Goal: Navigation & Orientation: Find specific page/section

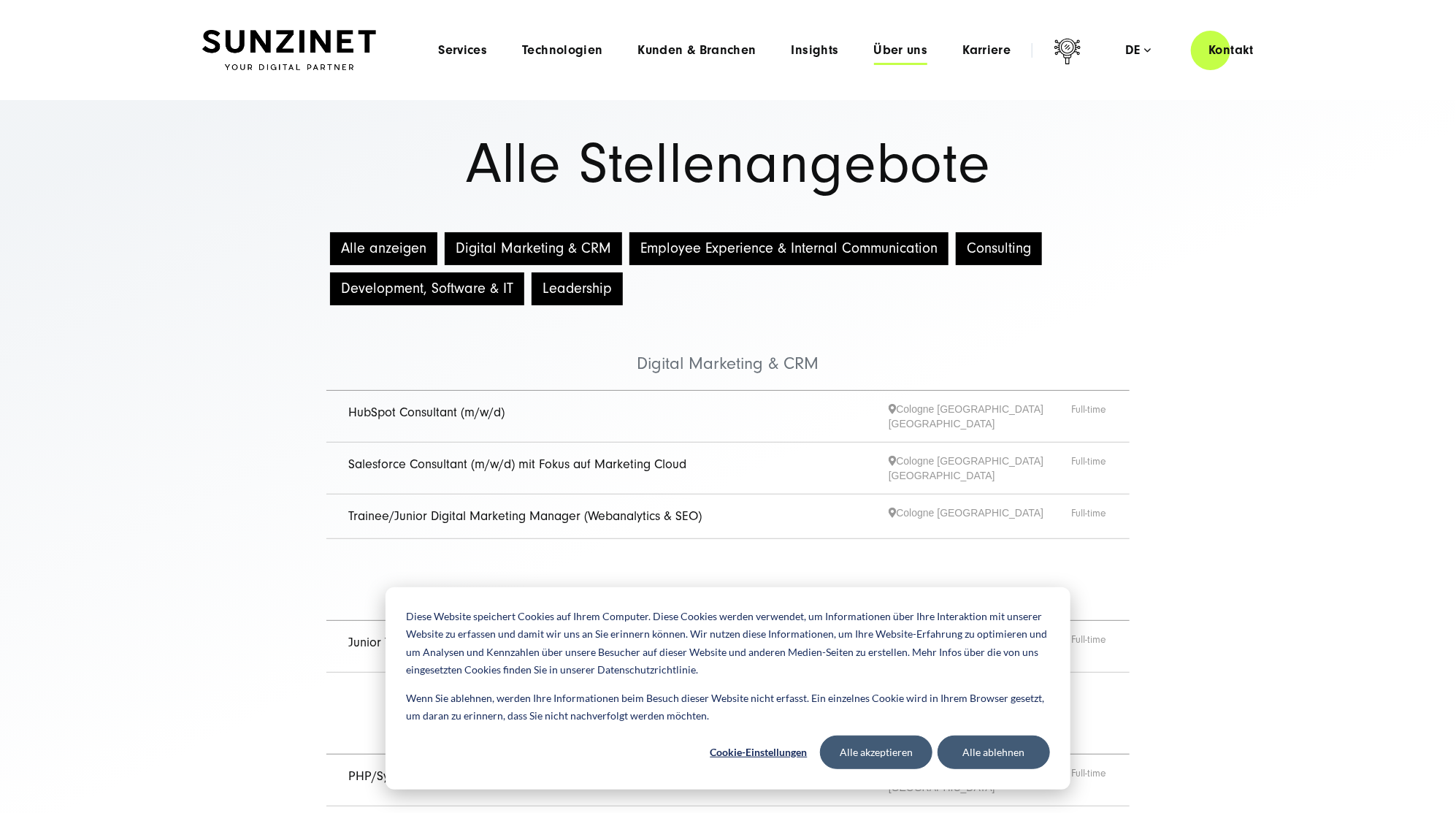
click at [903, 48] on span "Über uns" at bounding box center [901, 50] width 54 height 14
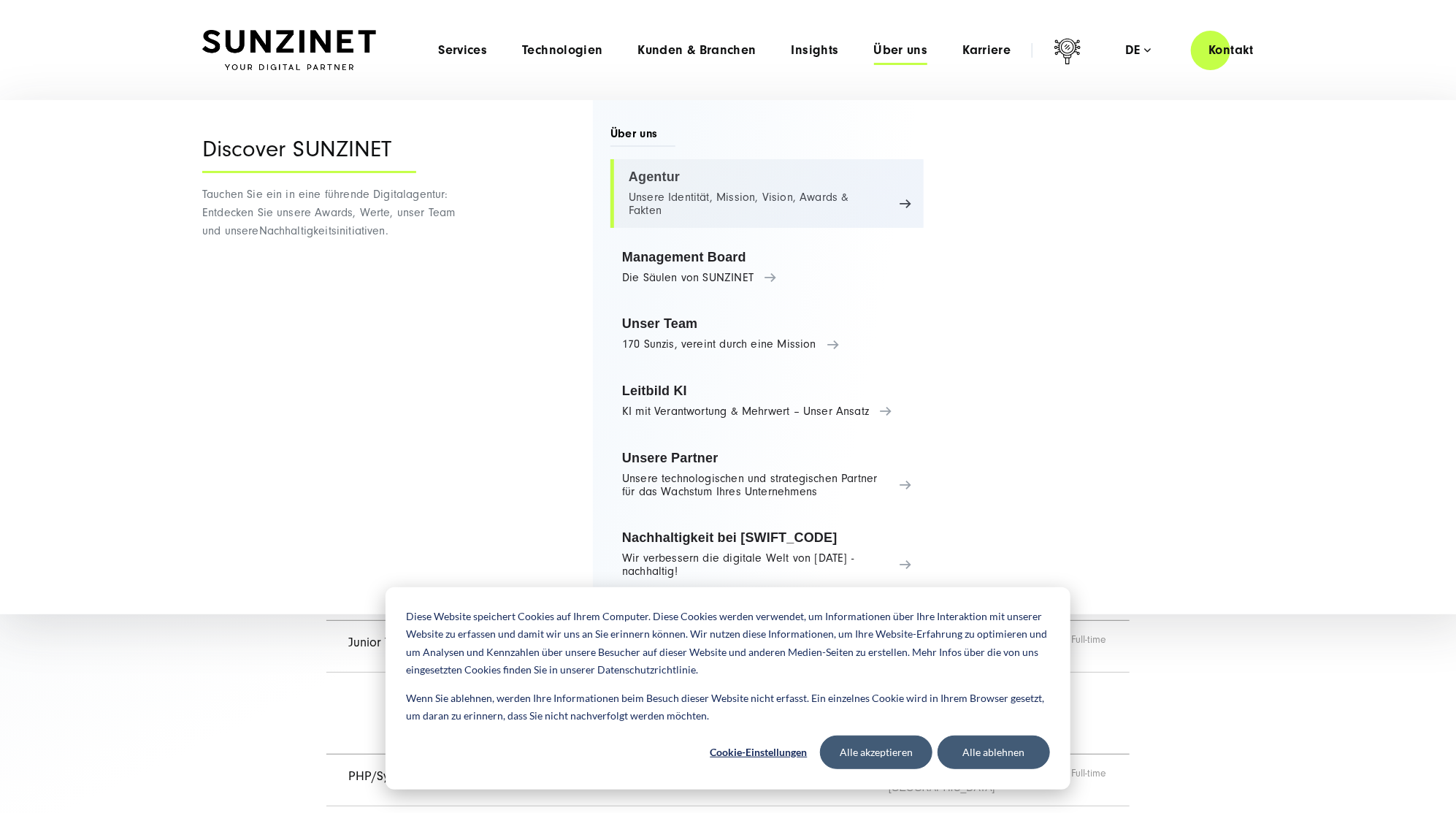
click at [654, 178] on link "Agentur Unsere Identität, Mission, Vision, Awards & Fakten" at bounding box center [767, 193] width 313 height 68
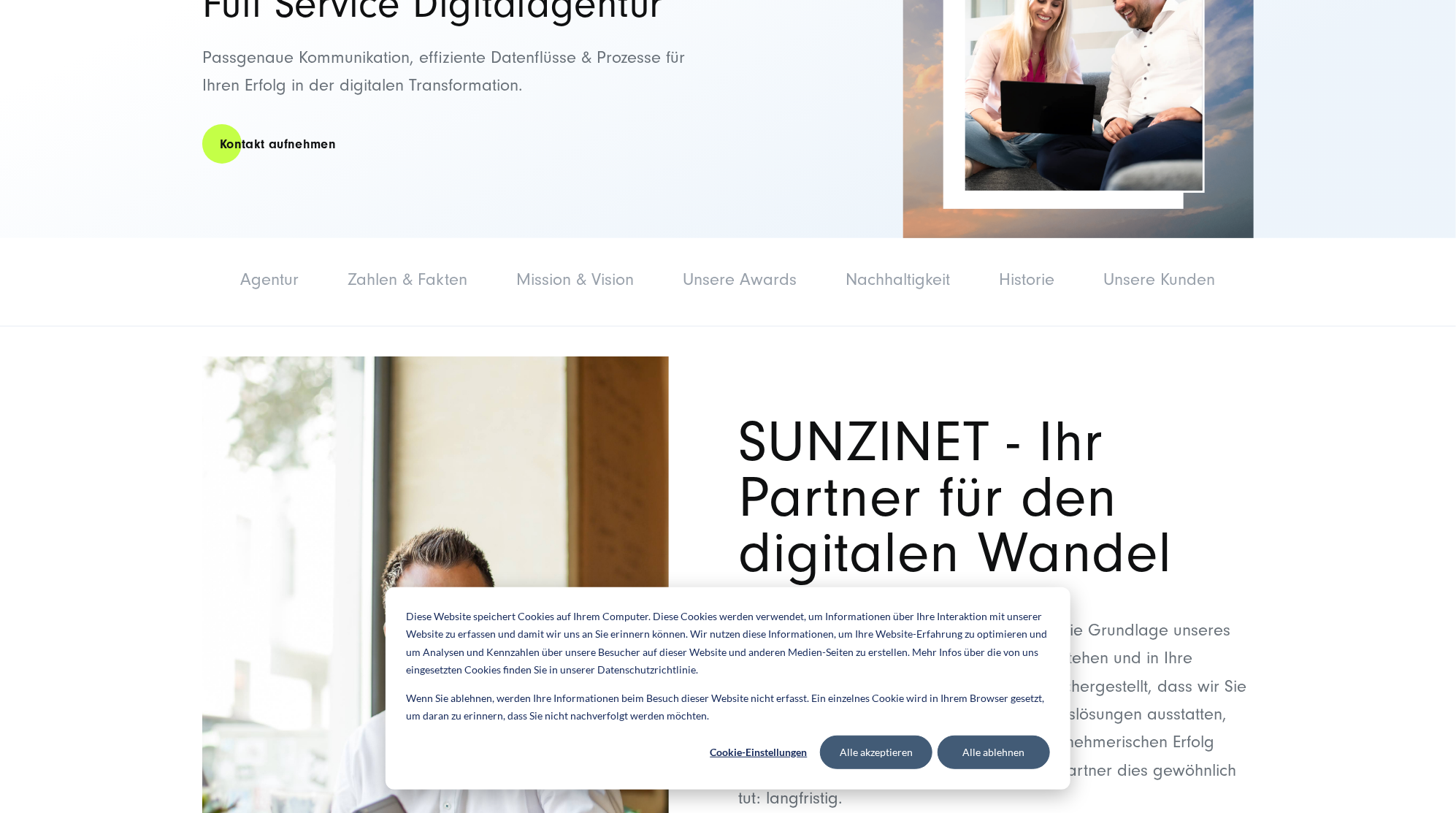
scroll to position [324, 0]
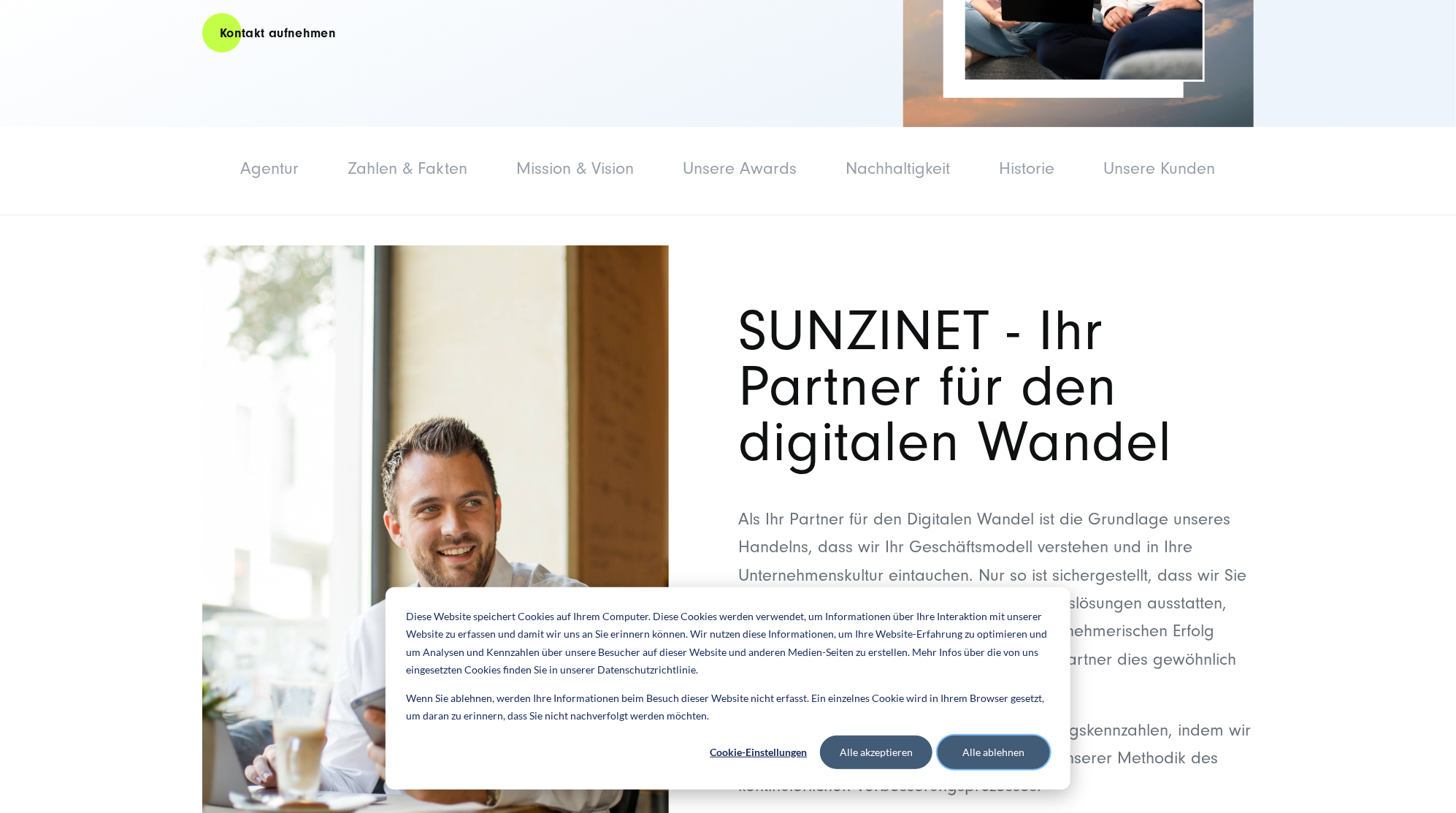
click at [969, 758] on button "Alle ablehnen" at bounding box center [993, 752] width 112 height 33
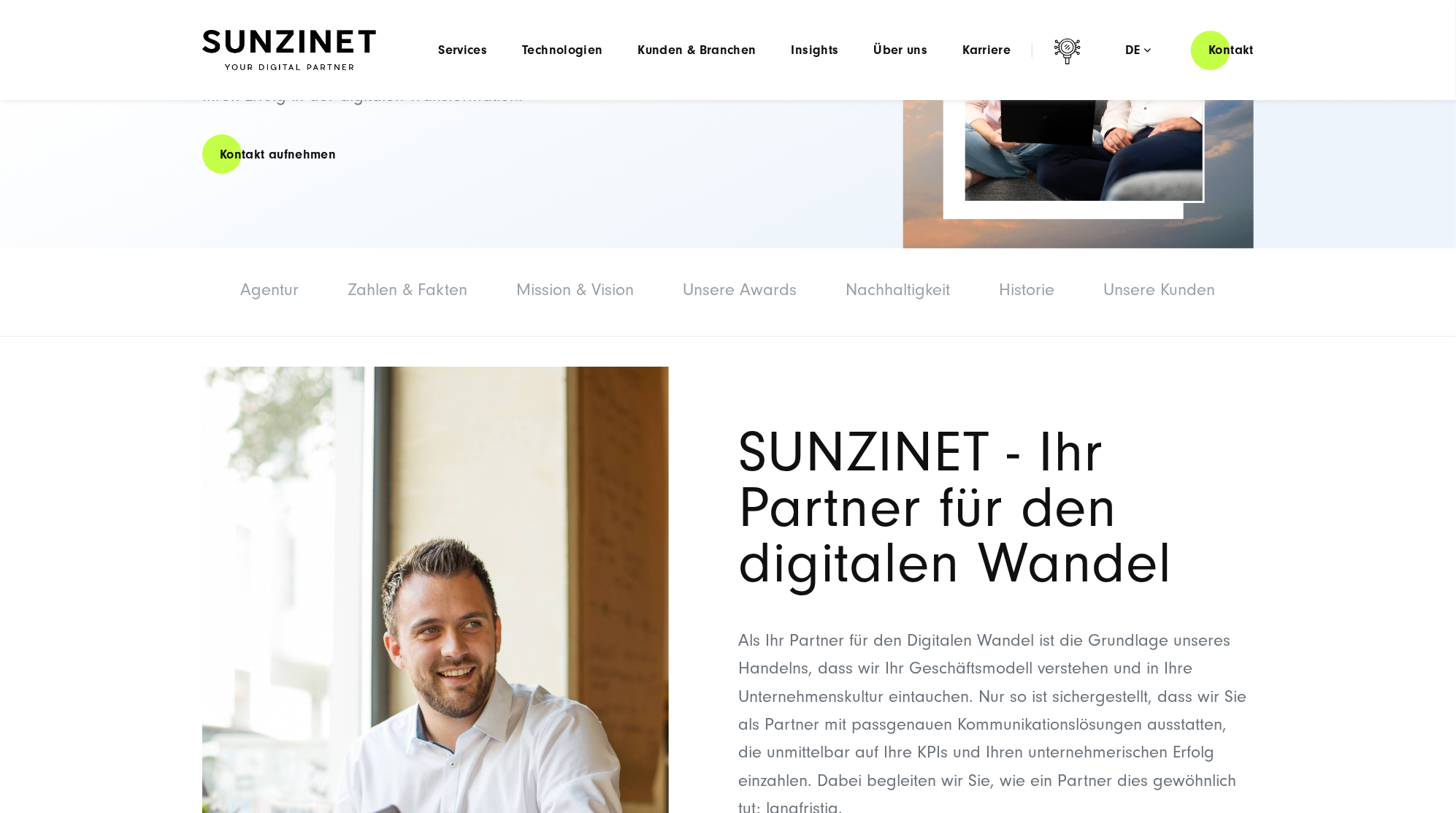
scroll to position [0, 0]
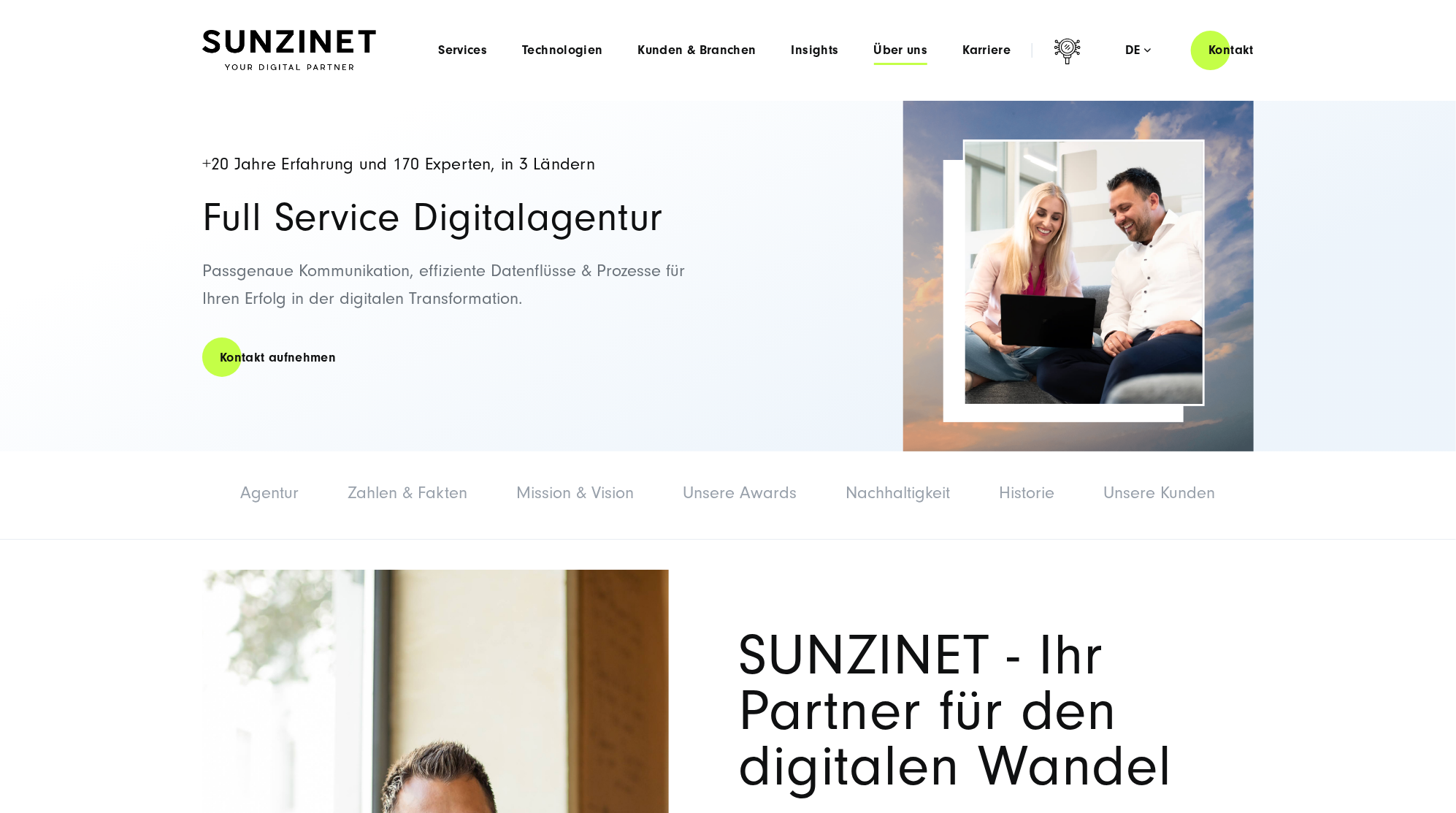
click at [917, 49] on span "Über uns" at bounding box center [901, 50] width 54 height 14
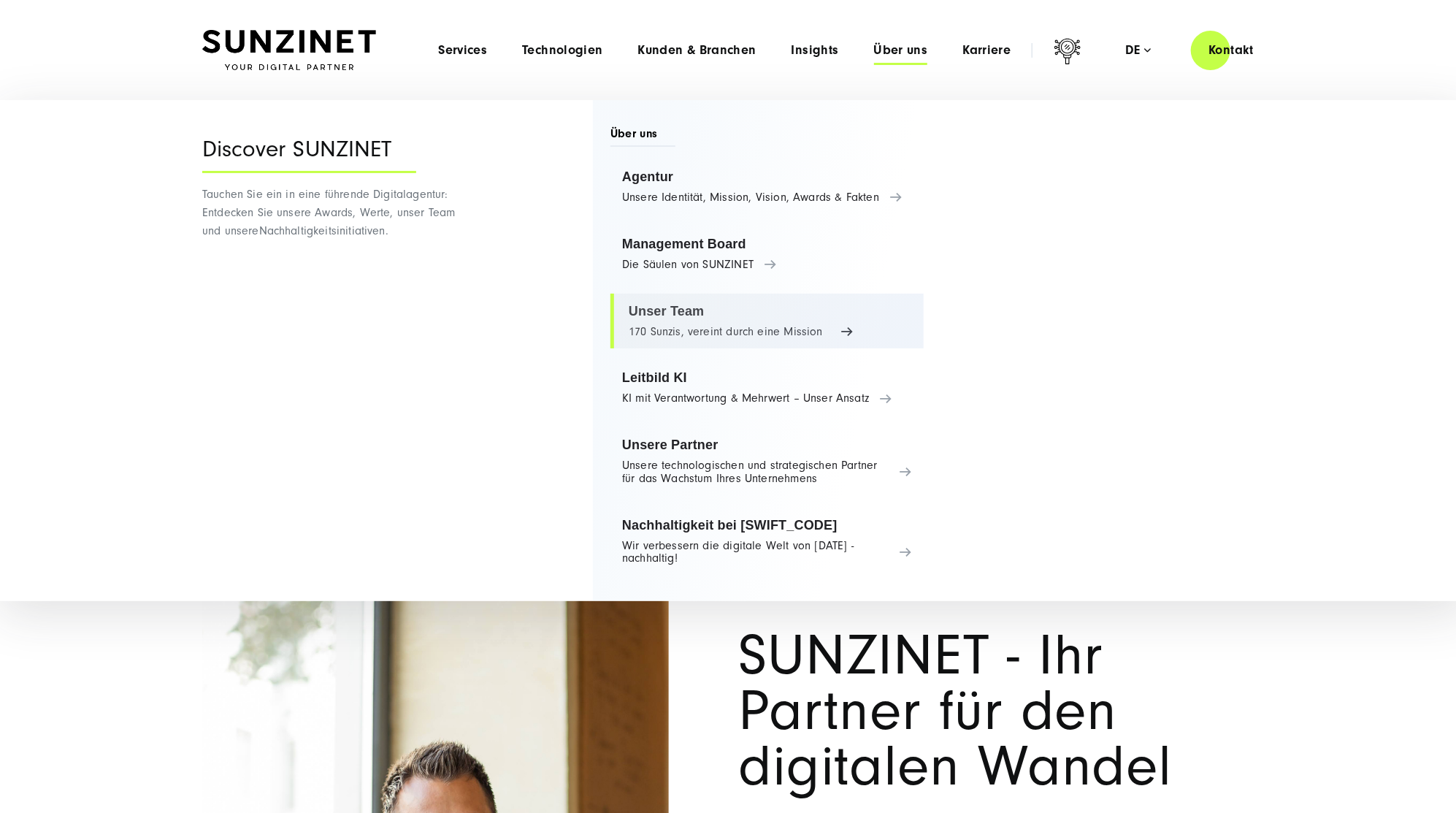
click at [673, 312] on link "Unser Team 170 Sunzis, vereint durch eine Mission" at bounding box center [767, 322] width 313 height 56
